Goal: Information Seeking & Learning: Learn about a topic

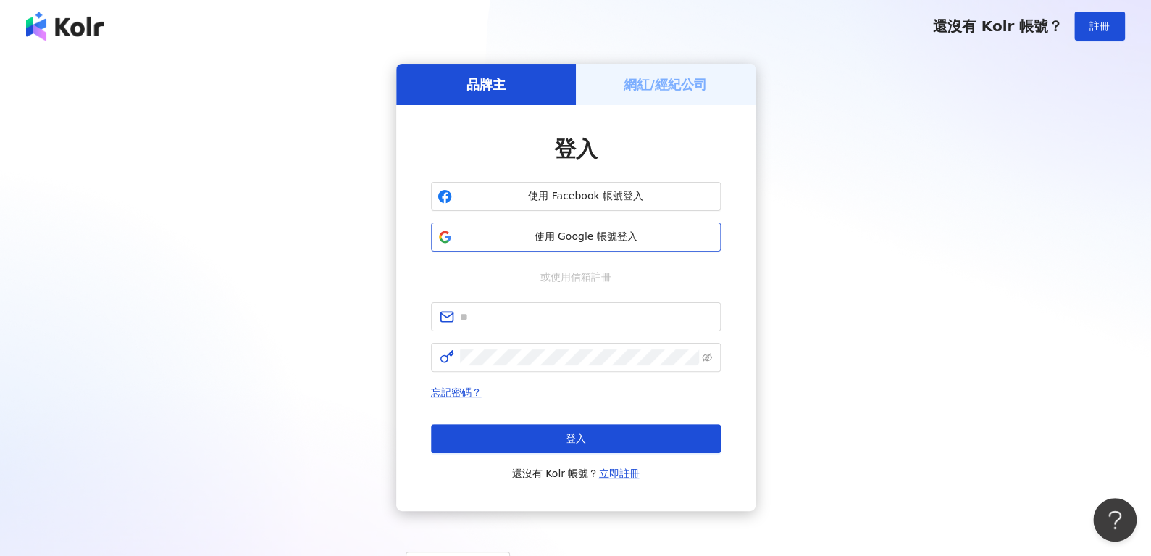
click at [541, 238] on span "使用 Google 帳號登入" at bounding box center [586, 237] width 256 height 14
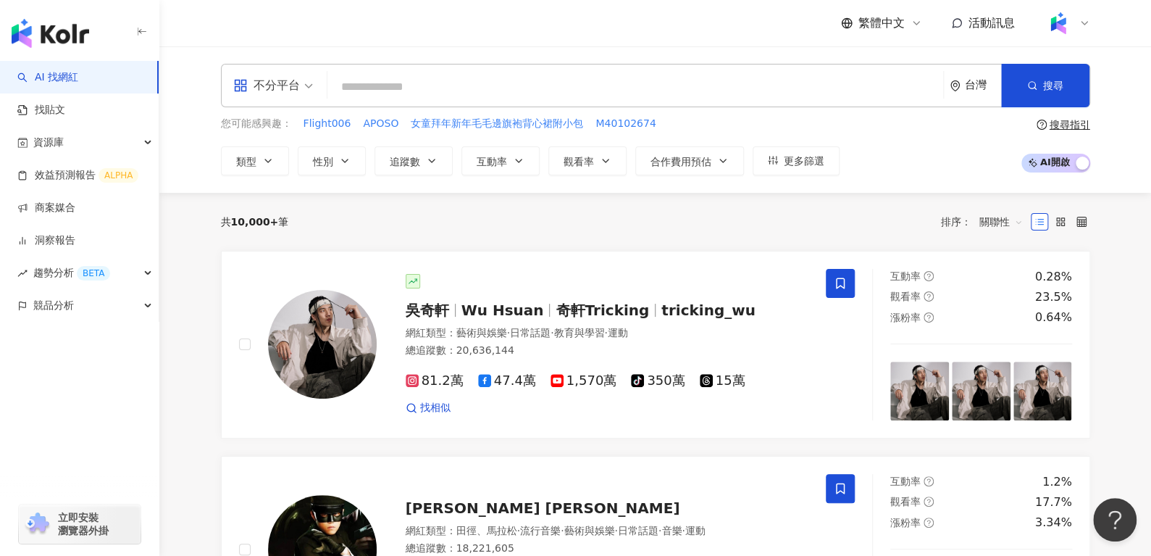
click at [1083, 23] on icon at bounding box center [1085, 23] width 6 height 3
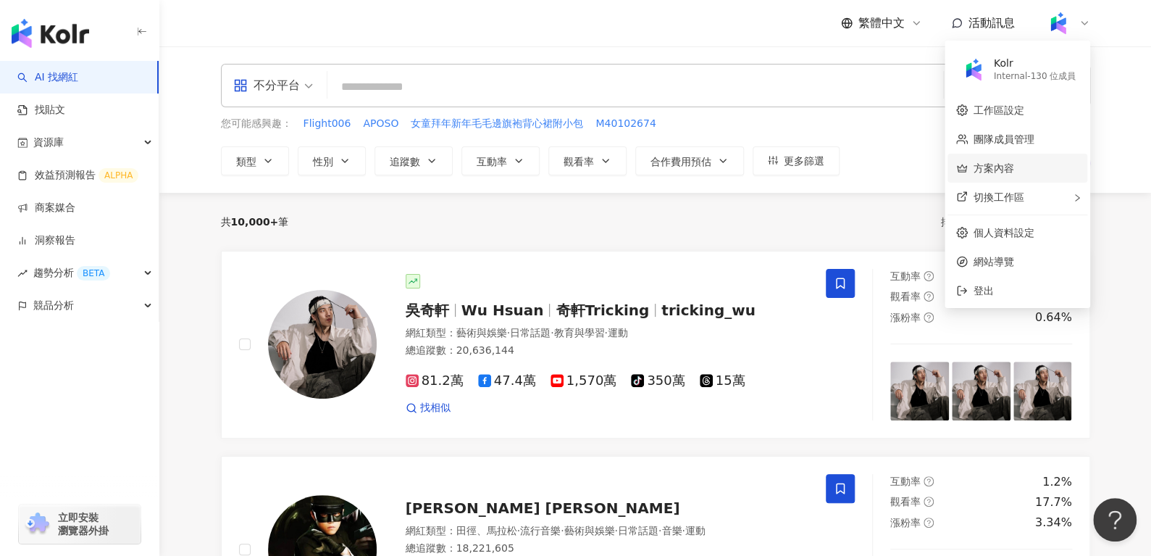
click at [1012, 174] on link "方案內容" at bounding box center [994, 168] width 41 height 12
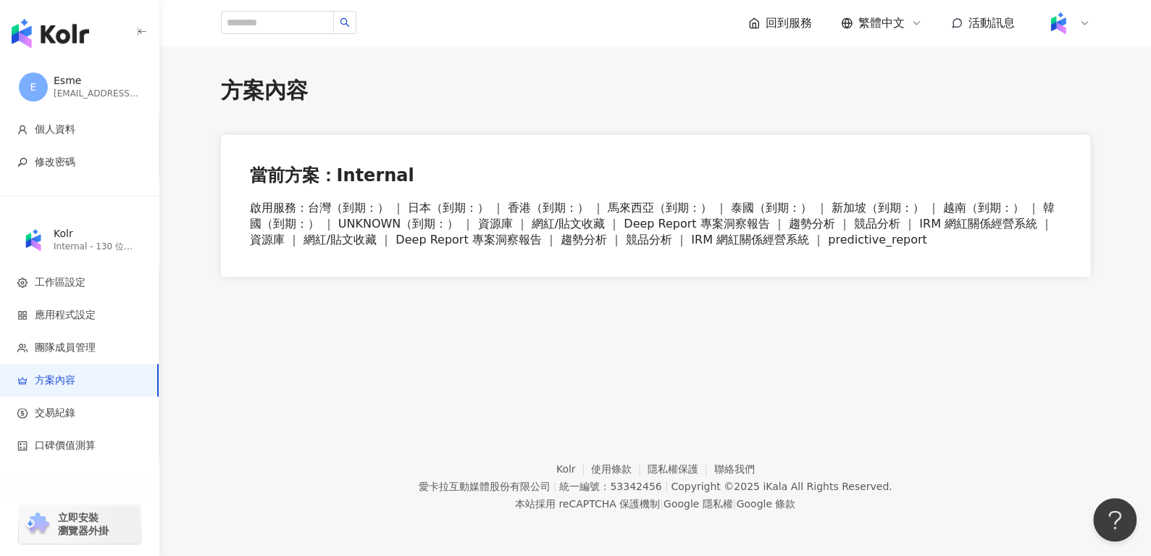
click at [1088, 17] on icon at bounding box center [1085, 23] width 12 height 12
